Goal: Task Accomplishment & Management: Use online tool/utility

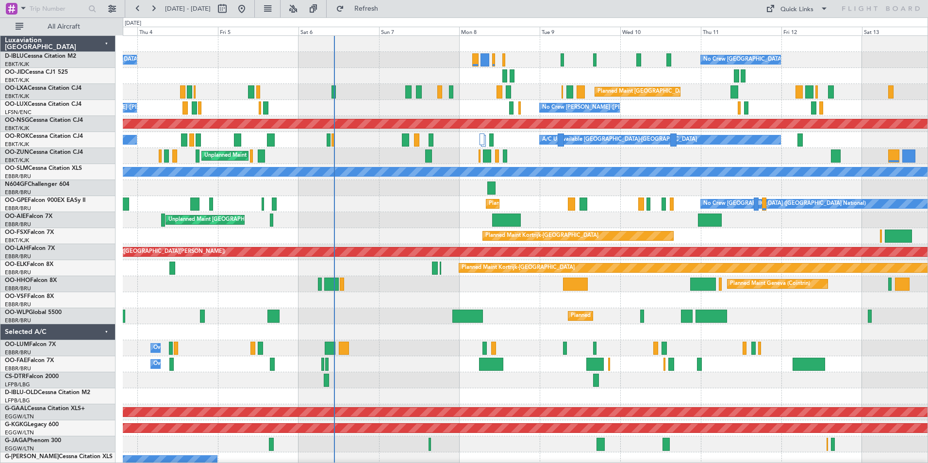
click at [622, 347] on div "No Crew [GEOGRAPHIC_DATA] ([GEOGRAPHIC_DATA] National) No Crew [GEOGRAPHIC_DATA…" at bounding box center [525, 364] width 805 height 657
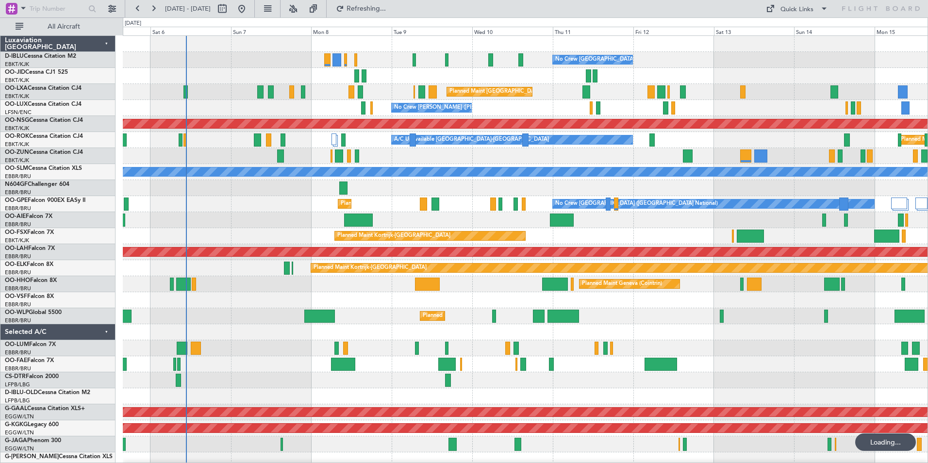
click at [610, 336] on div at bounding box center [525, 332] width 805 height 16
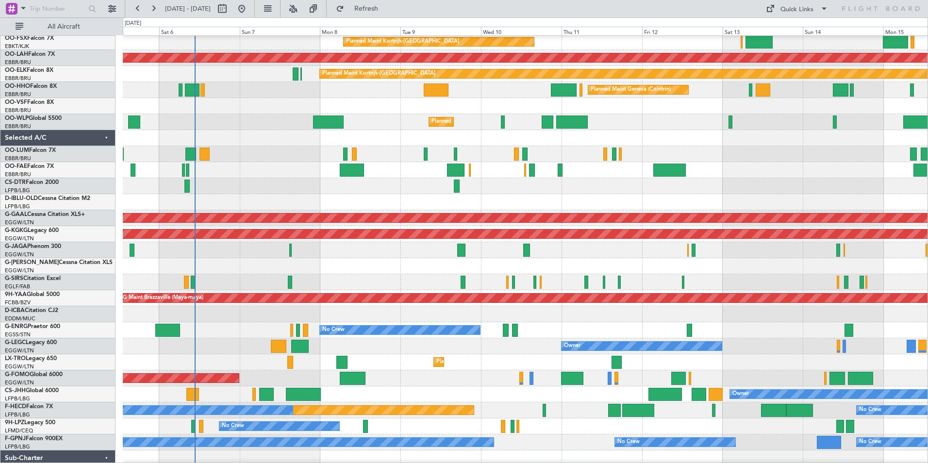
click at [276, 168] on div "Owner Melsbroek Air Base" at bounding box center [525, 170] width 805 height 16
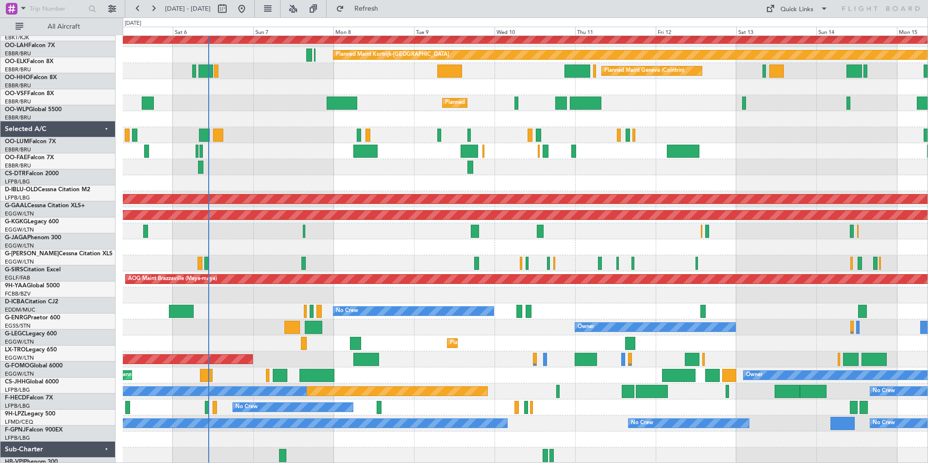
scroll to position [213, 0]
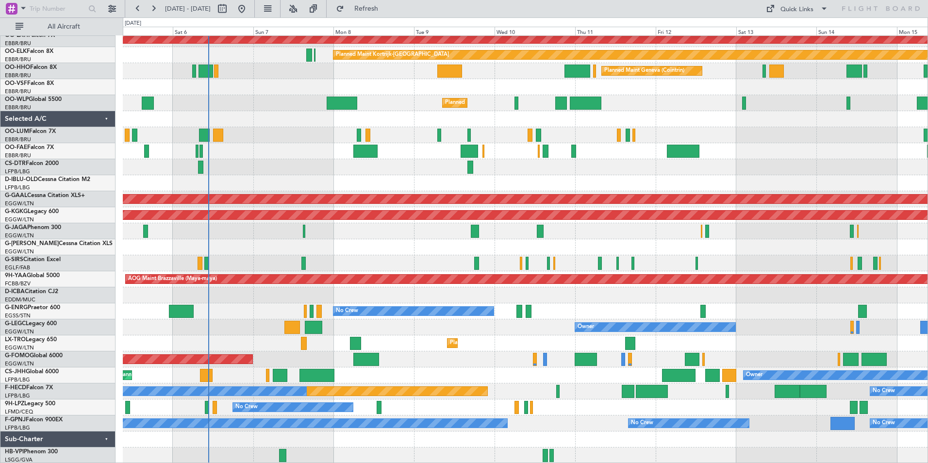
click at [365, 273] on div "Planned Maint Kortrijk-[GEOGRAPHIC_DATA] Planned [GEOGRAPHIC_DATA][PERSON_NAME]…" at bounding box center [525, 143] width 805 height 641
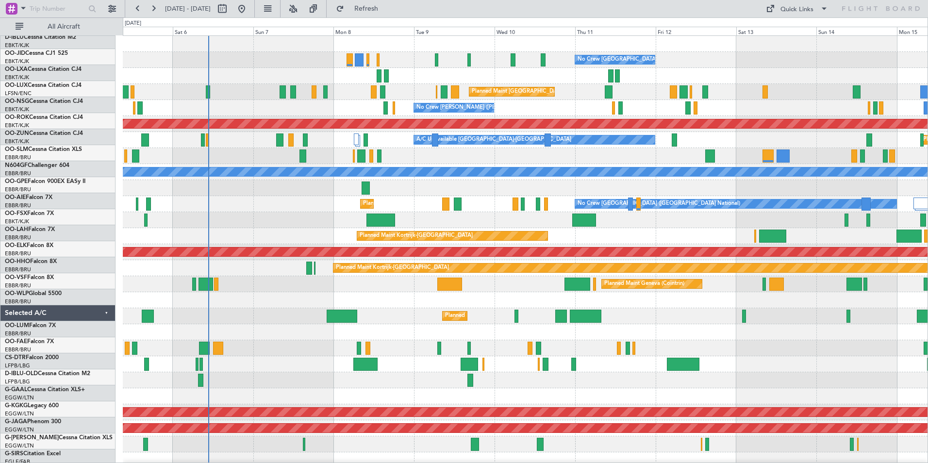
scroll to position [0, 0]
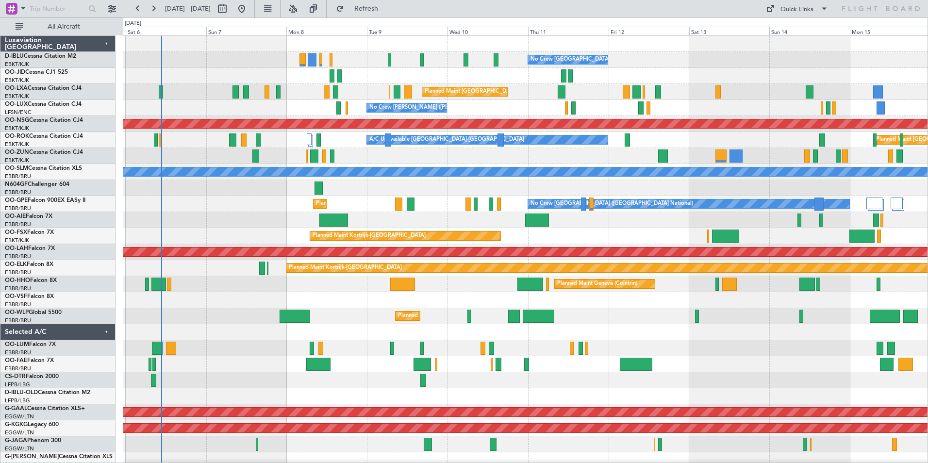
click at [675, 334] on div at bounding box center [525, 332] width 805 height 16
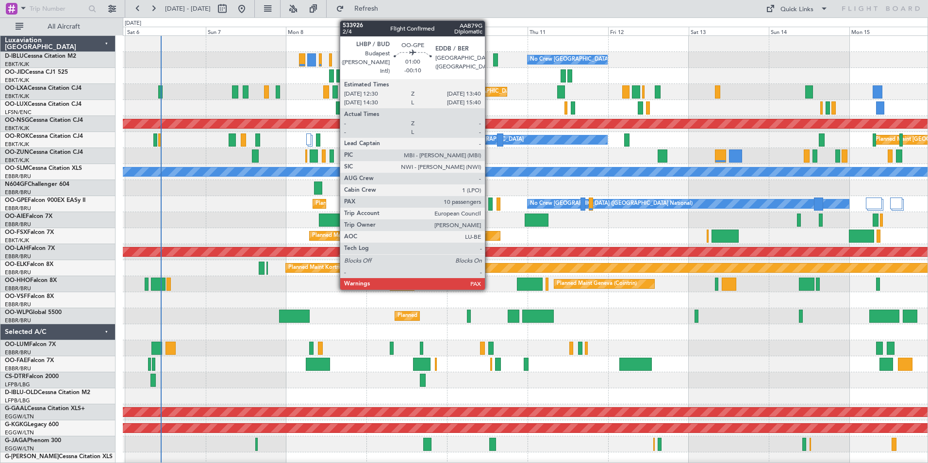
click at [489, 206] on div at bounding box center [490, 204] width 4 height 13
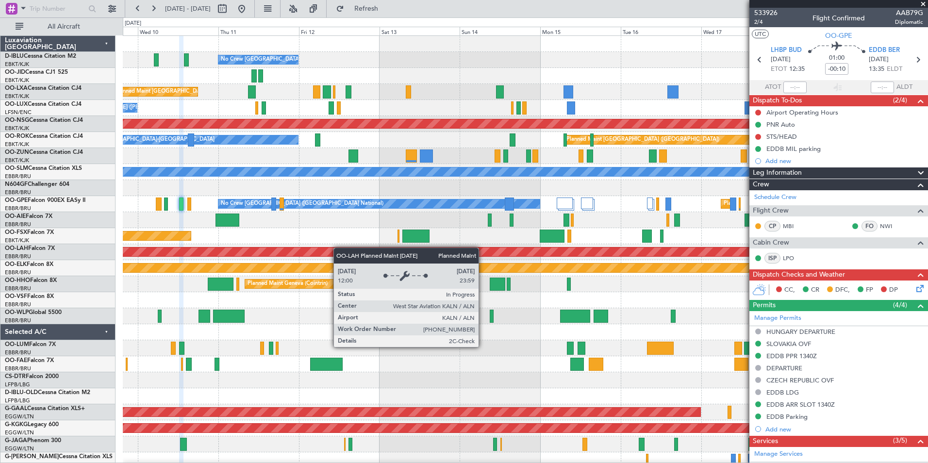
click at [285, 254] on div "No Crew [GEOGRAPHIC_DATA] ([GEOGRAPHIC_DATA] National) Planned Maint [GEOGRAPHI…" at bounding box center [525, 356] width 805 height 641
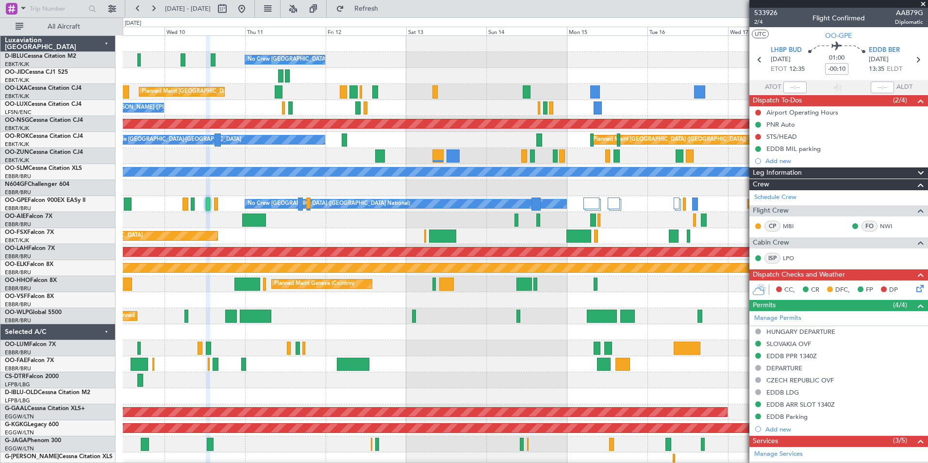
click at [536, 324] on div "No Crew [GEOGRAPHIC_DATA] ([GEOGRAPHIC_DATA] National) Planned Maint [GEOGRAPHI…" at bounding box center [525, 364] width 805 height 657
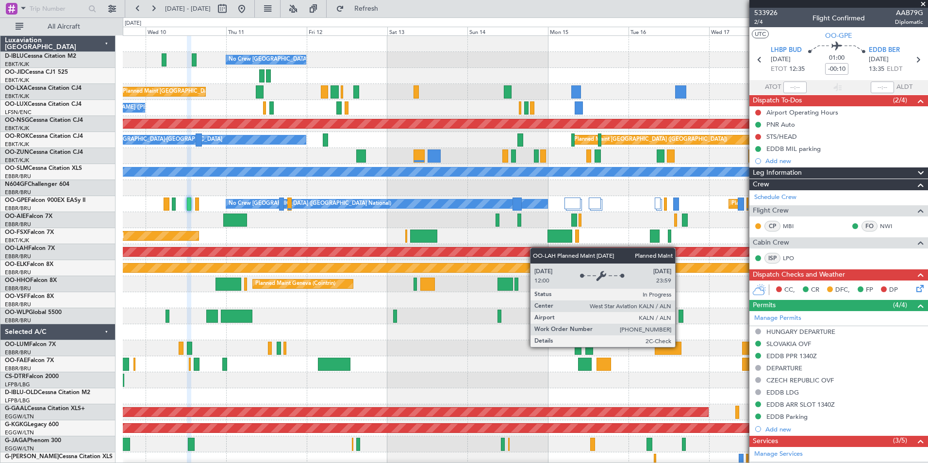
click at [517, 251] on div "No Crew [GEOGRAPHIC_DATA] ([GEOGRAPHIC_DATA] National) Planned Maint [GEOGRAPHI…" at bounding box center [525, 364] width 805 height 657
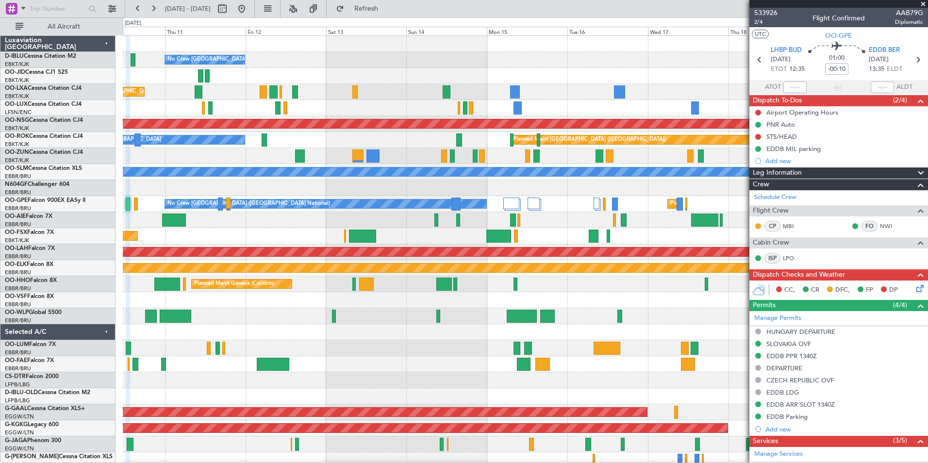
click at [591, 305] on div "No Crew [GEOGRAPHIC_DATA] ([GEOGRAPHIC_DATA] National) Planned Maint [GEOGRAPHI…" at bounding box center [525, 364] width 805 height 657
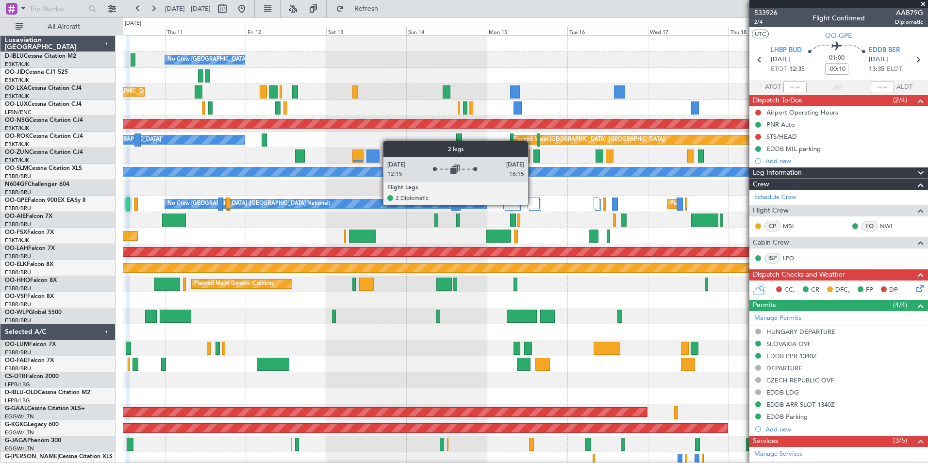
click at [533, 204] on div at bounding box center [534, 204] width 12 height 12
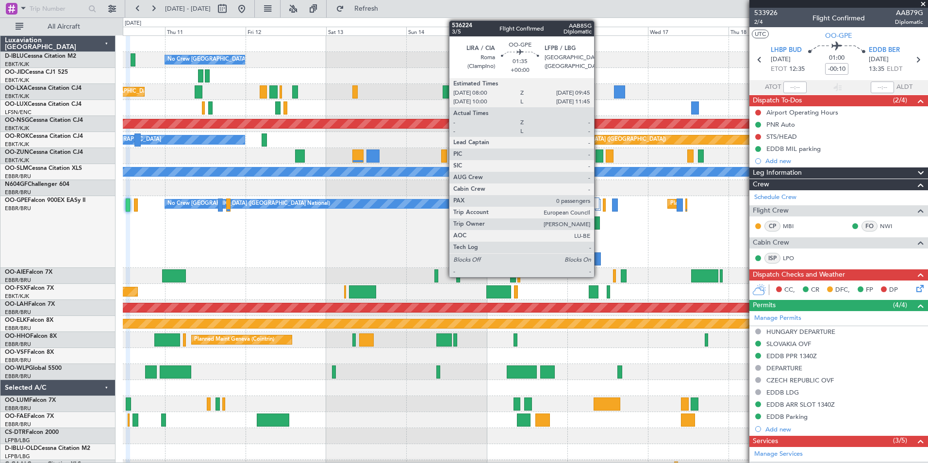
click at [599, 225] on div at bounding box center [597, 223] width 6 height 13
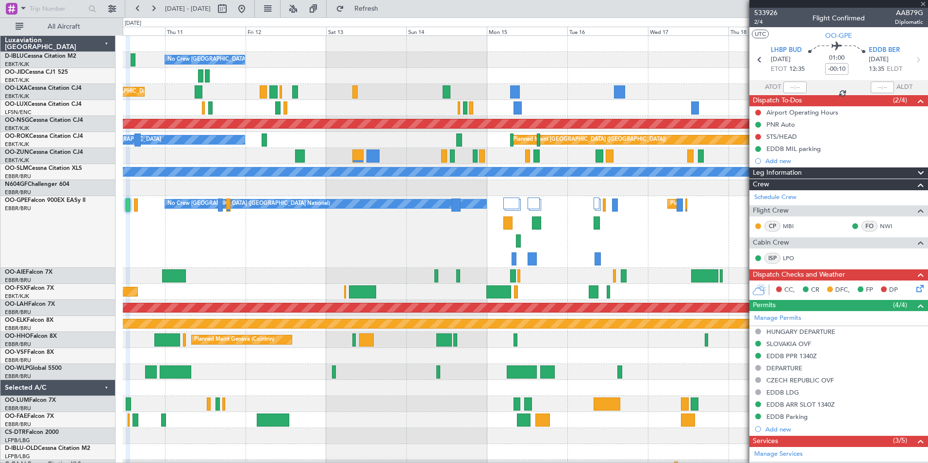
type input "0"
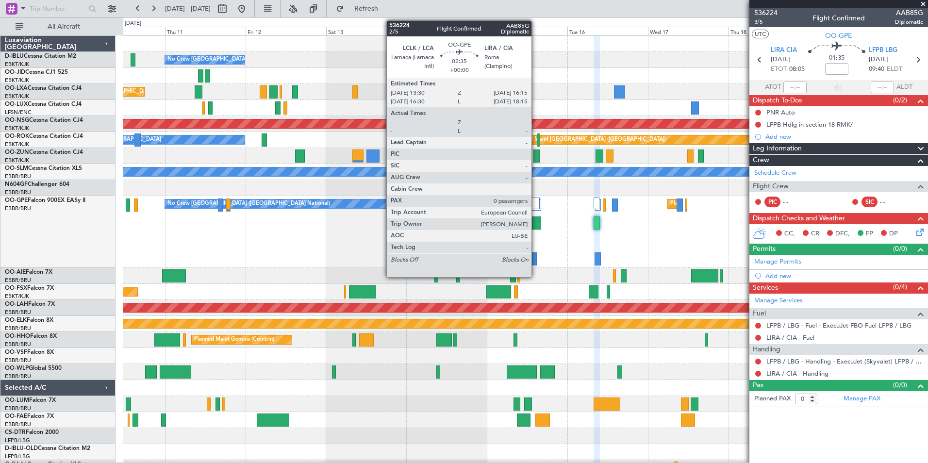
click at [536, 225] on div at bounding box center [537, 223] width 10 height 13
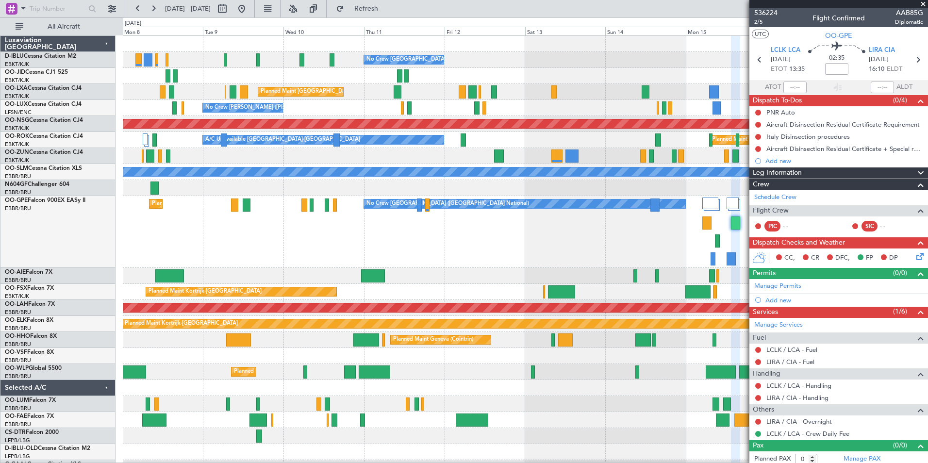
click at [655, 270] on div "No Crew [GEOGRAPHIC_DATA] ([GEOGRAPHIC_DATA] National) Planned Maint [GEOGRAPHI…" at bounding box center [525, 392] width 805 height 713
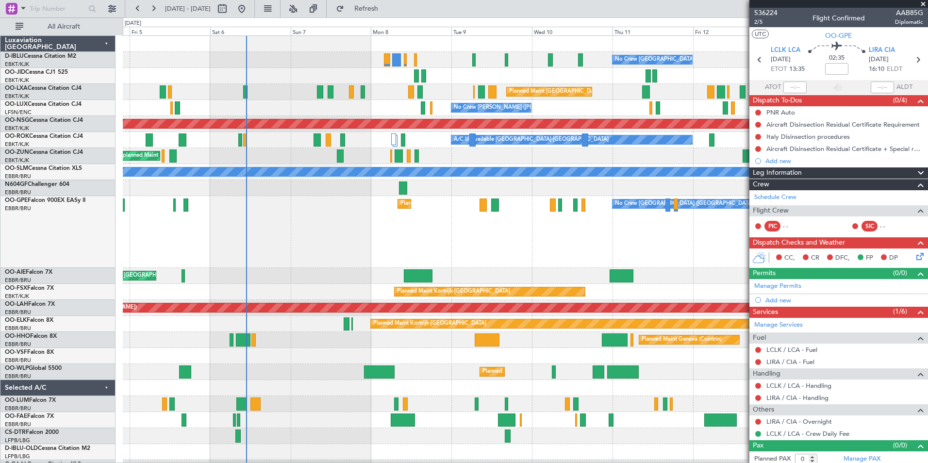
click at [588, 259] on div "No Crew [GEOGRAPHIC_DATA] ([GEOGRAPHIC_DATA] National) Planned Maint [GEOGRAPHI…" at bounding box center [525, 232] width 805 height 72
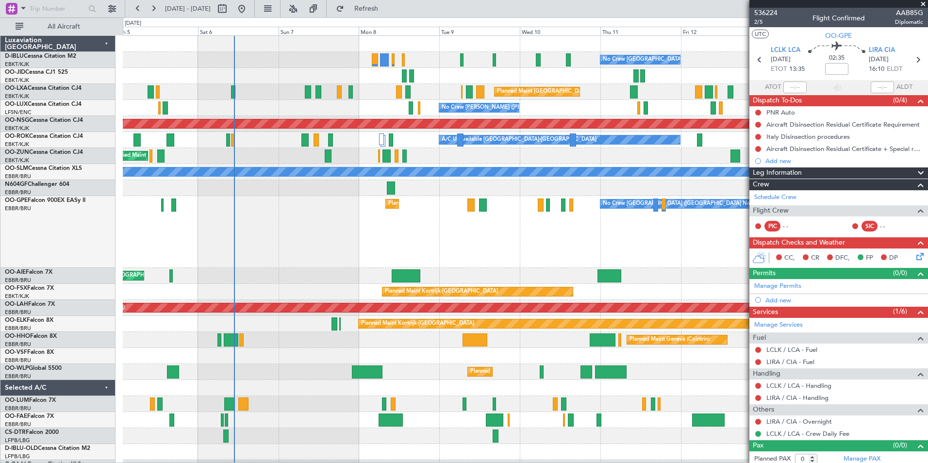
click at [536, 243] on div "No Crew [GEOGRAPHIC_DATA] ([GEOGRAPHIC_DATA] National) Planned Maint [GEOGRAPHI…" at bounding box center [525, 232] width 805 height 72
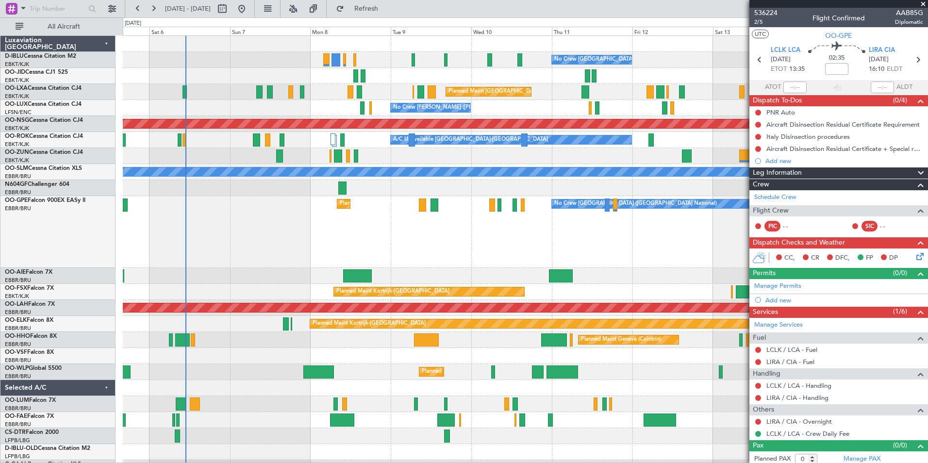
click at [581, 244] on div "No Crew [GEOGRAPHIC_DATA] ([GEOGRAPHIC_DATA] National) Planned Maint [GEOGRAPHI…" at bounding box center [525, 232] width 805 height 72
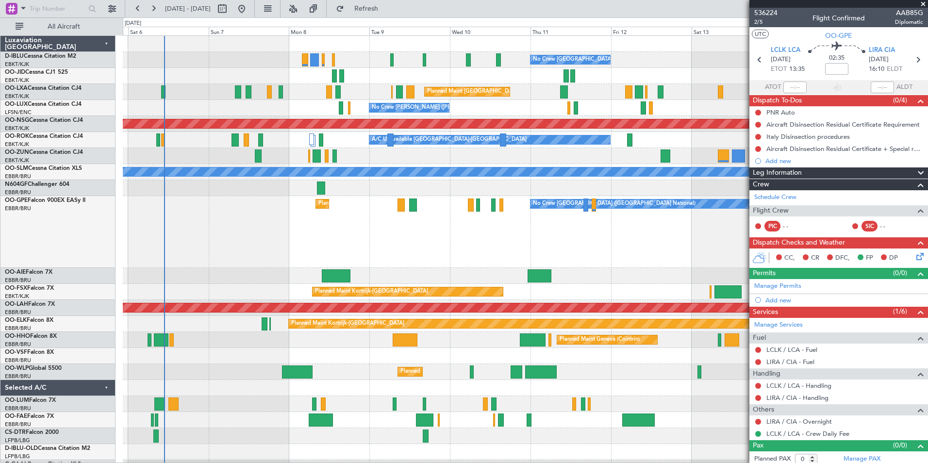
click at [482, 244] on div "No Crew [GEOGRAPHIC_DATA] ([GEOGRAPHIC_DATA] National) Planned Maint [GEOGRAPHI…" at bounding box center [525, 232] width 805 height 72
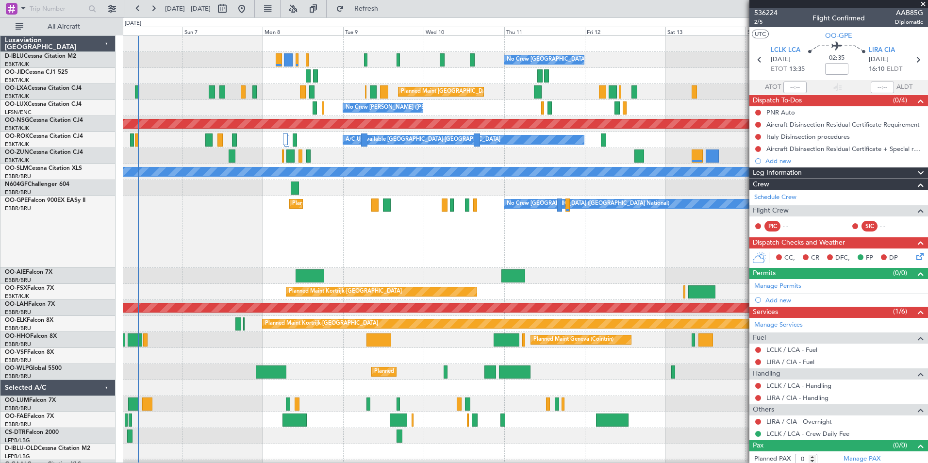
click at [650, 246] on div "No Crew [GEOGRAPHIC_DATA] ([GEOGRAPHIC_DATA] National) Planned Maint [GEOGRAPHI…" at bounding box center [525, 232] width 805 height 72
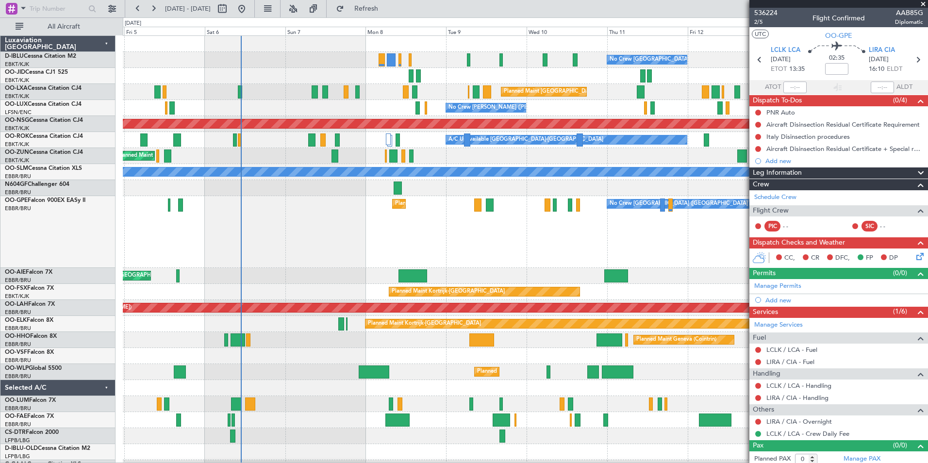
click at [604, 241] on div "No Crew [GEOGRAPHIC_DATA] ([GEOGRAPHIC_DATA] National) Planned Maint [GEOGRAPHI…" at bounding box center [525, 232] width 805 height 72
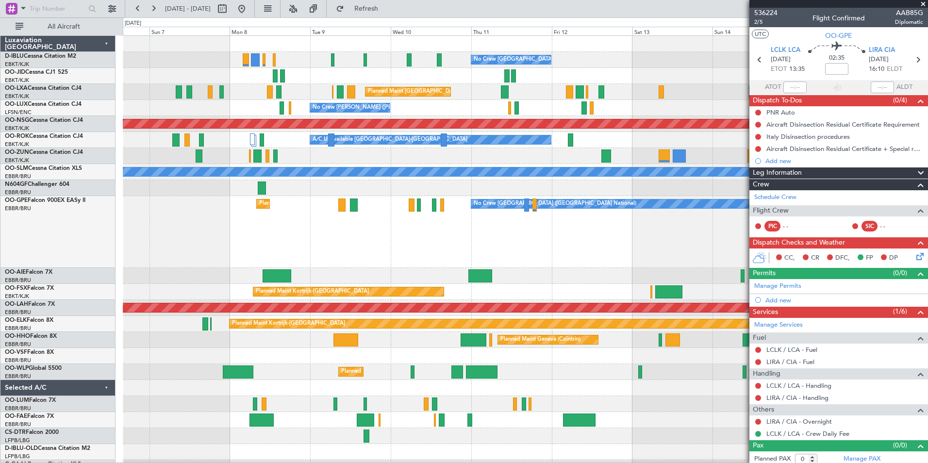
click at [419, 347] on div "No Crew [GEOGRAPHIC_DATA] ([GEOGRAPHIC_DATA] National) Planned Maint [GEOGRAPHI…" at bounding box center [525, 384] width 805 height 697
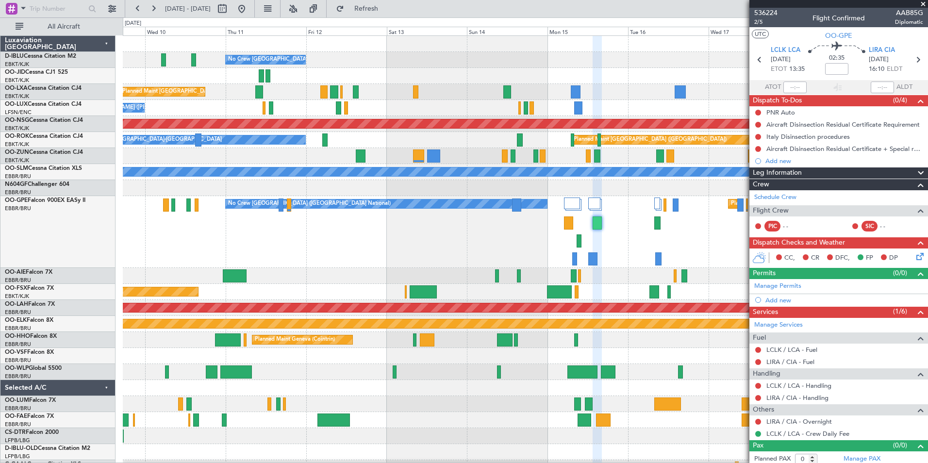
click at [506, 361] on div "No Crew [GEOGRAPHIC_DATA] ([GEOGRAPHIC_DATA] National) Planned Maint [GEOGRAPHI…" at bounding box center [525, 392] width 805 height 713
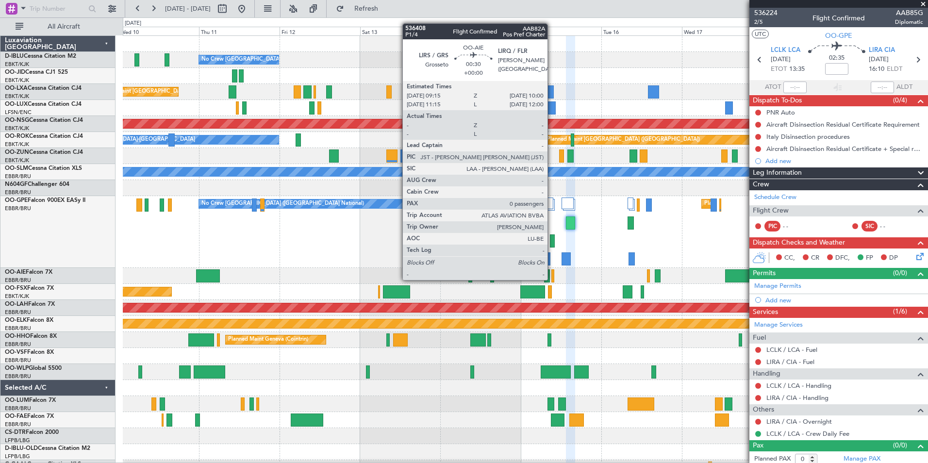
click at [552, 279] on div at bounding box center [553, 275] width 3 height 13
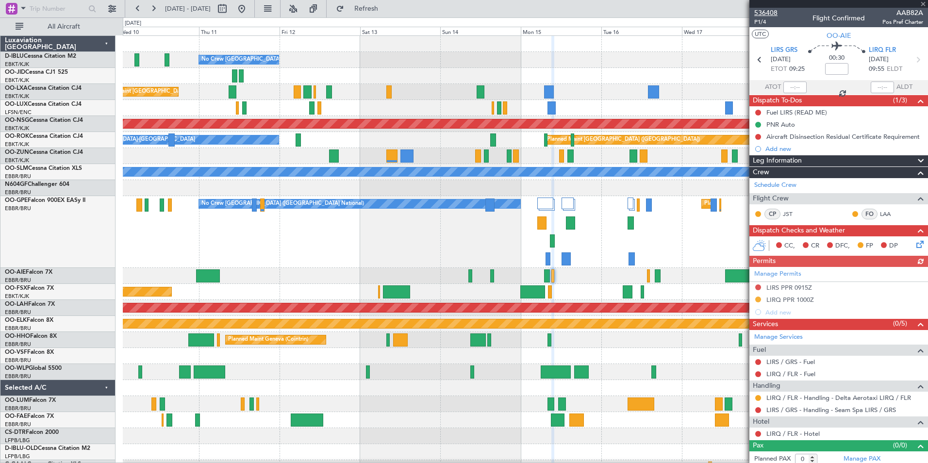
click at [765, 12] on span "536408" at bounding box center [766, 13] width 23 height 10
